Goal: Task Accomplishment & Management: Manage account settings

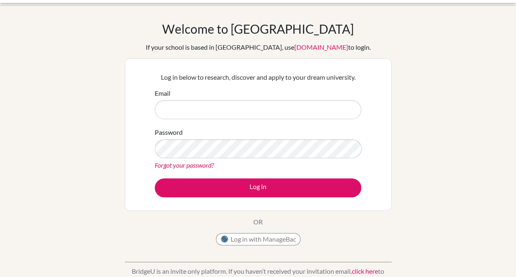
scroll to position [19, 0]
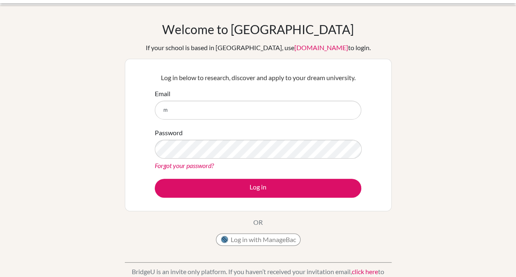
type input "[EMAIL_ADDRESS][DOMAIN_NAME]"
click at [385, 159] on div "Log in below to research, discover and apply to your dream university. Email [E…" at bounding box center [258, 135] width 267 height 152
click at [214, 181] on button "Log in" at bounding box center [258, 188] width 207 height 19
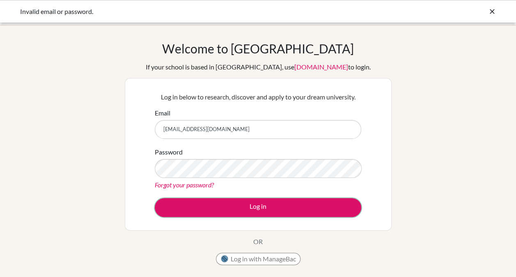
click at [253, 208] on button "Log in" at bounding box center [258, 207] width 207 height 19
click at [246, 205] on button "Log in" at bounding box center [258, 207] width 207 height 19
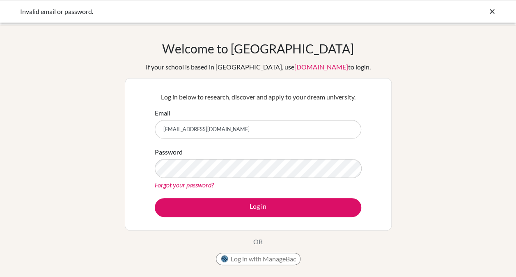
drag, startPoint x: 234, startPoint y: 136, endPoint x: 137, endPoint y: 134, distance: 97.4
click at [137, 134] on div "Log in below to research, discover and apply to your dream university. Email ma…" at bounding box center [258, 154] width 267 height 152
type input "mrp197485@gmail.com"
